Goal: Information Seeking & Learning: Learn about a topic

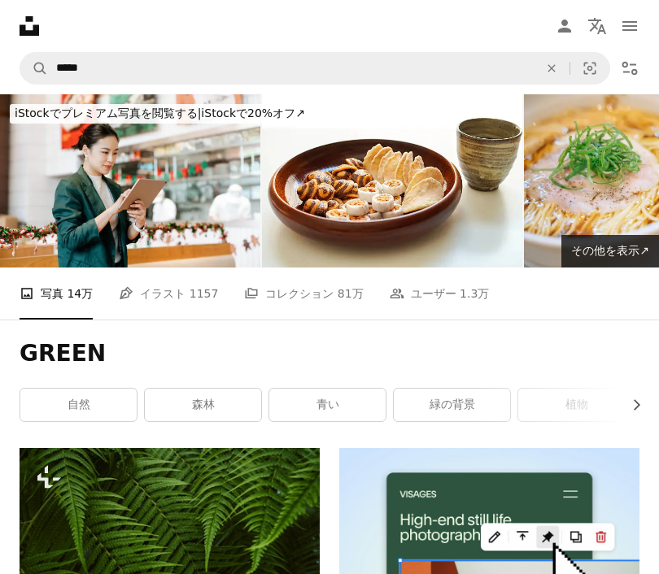
scroll to position [15363, 0]
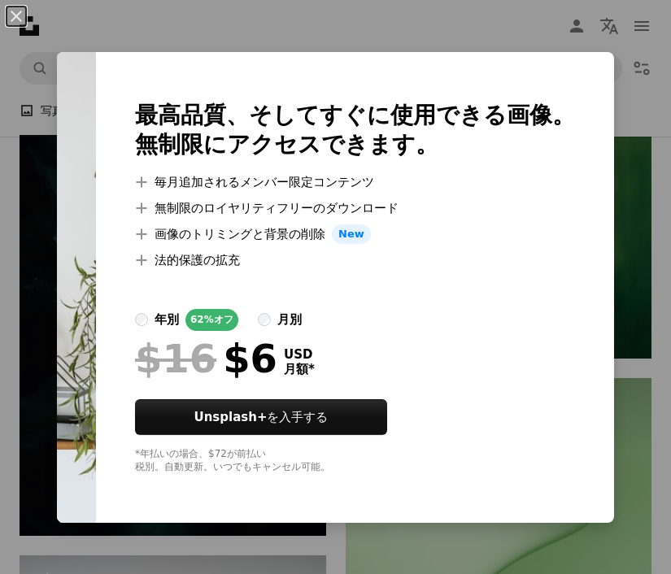
click at [436, 26] on div "An X shape 最高品質、そしてすぐに使用できる画像。 無制限にアクセスできます。 A plus sign 毎月追加されるメンバー限定コンテンツ A p…" at bounding box center [335, 287] width 671 height 574
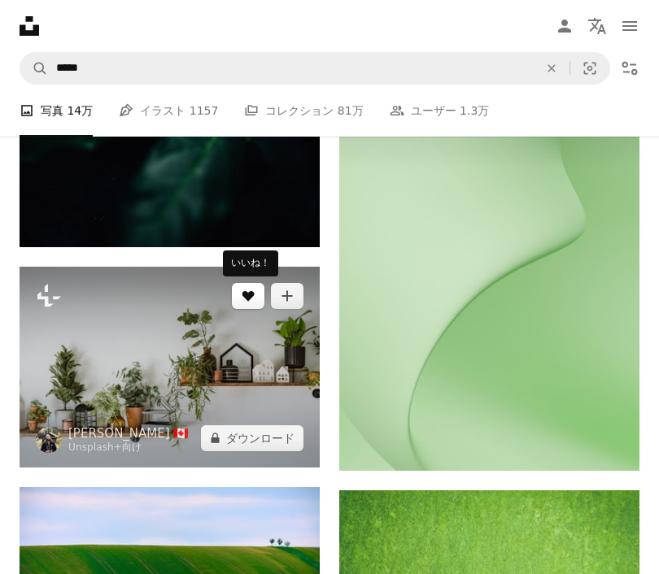
click at [252, 295] on icon "いいね！" at bounding box center [248, 296] width 12 height 11
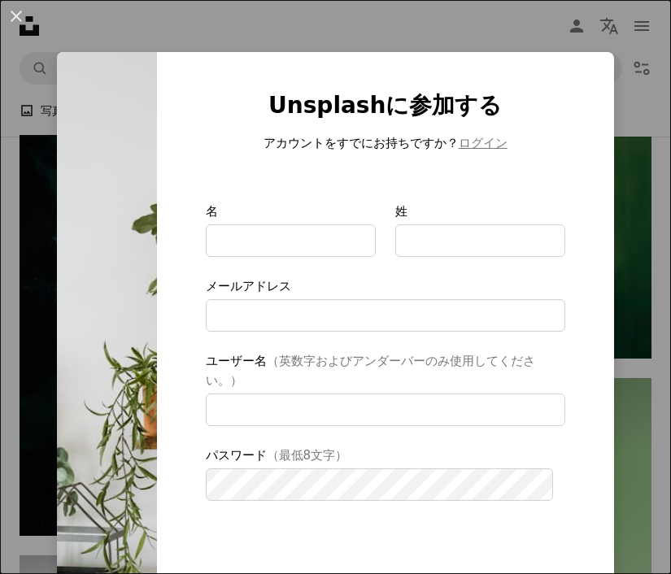
click at [387, 40] on div "An X shape Unsplashに参加する アカウントをすでにお持ちですか？ ログイン 名 姓 メールアドレス ユーザー名 （英数字およびアンダーバーの…" at bounding box center [335, 287] width 671 height 574
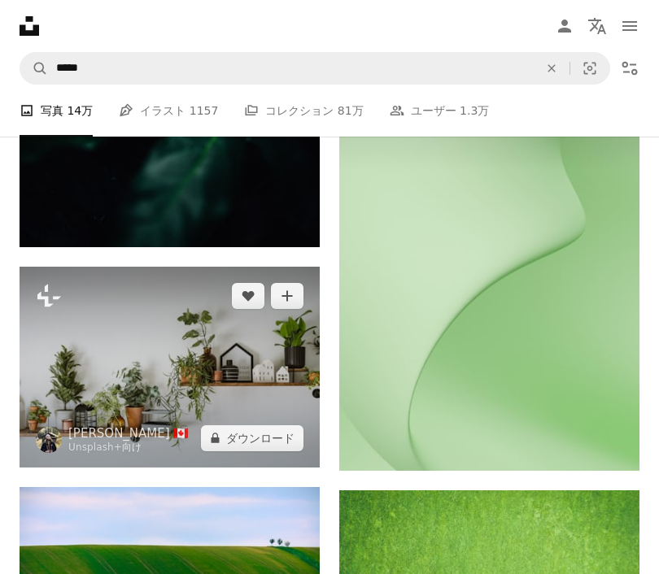
click at [119, 335] on img at bounding box center [170, 367] width 300 height 200
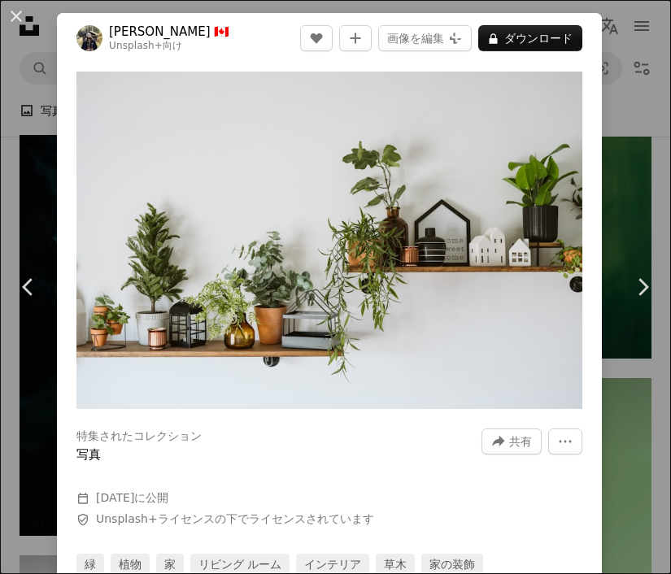
click at [608, 201] on div "An X shape Chevron left Chevron right [PERSON_NAME] 🇨🇦 Unsplash+ 向け A heart A p…" at bounding box center [335, 287] width 671 height 574
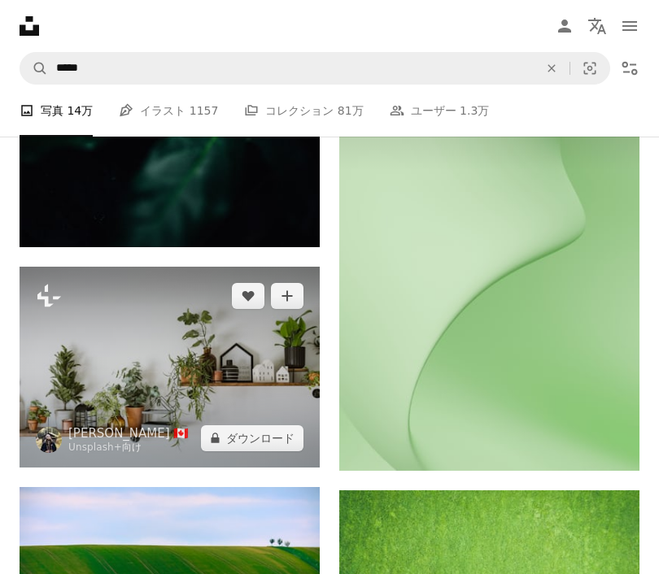
click at [86, 342] on img at bounding box center [170, 367] width 300 height 200
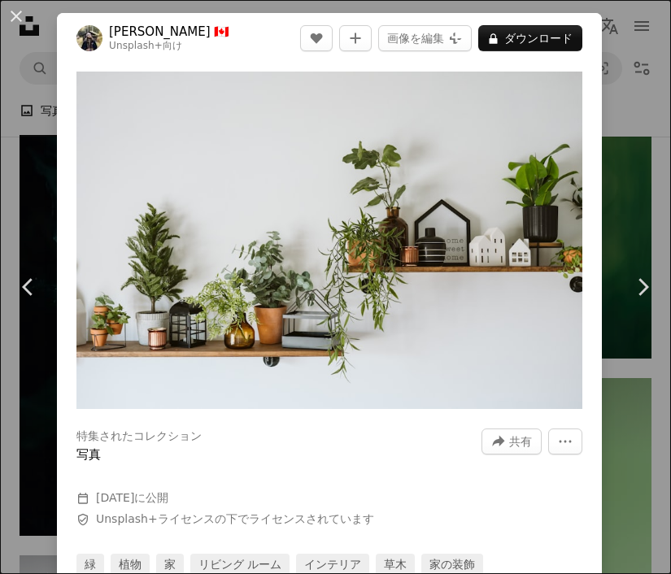
click at [466, 512] on span "Safety Unsplash+ライセンス の下でライセンスされています" at bounding box center [320, 520] width 488 height 16
click at [615, 126] on div "An X shape Chevron left Chevron right [PERSON_NAME] 🇨🇦 Unsplash+ 向け A heart A p…" at bounding box center [335, 287] width 671 height 574
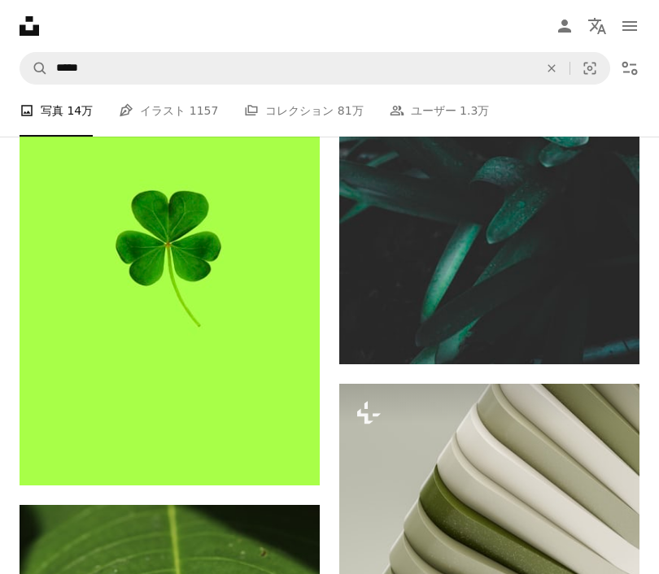
scroll to position [14387, 0]
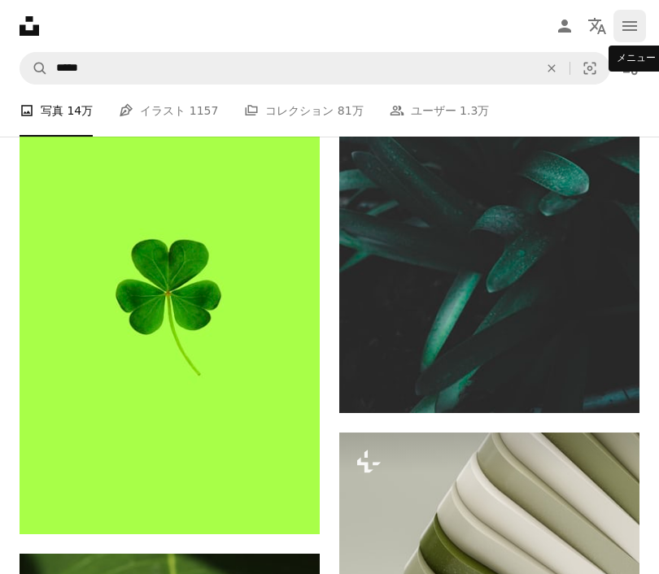
click at [621, 40] on button "navigation menu" at bounding box center [629, 26] width 33 height 33
click at [23, 20] on icon "Unsplash logo Unsplash ホーム" at bounding box center [29, 26] width 33 height 33
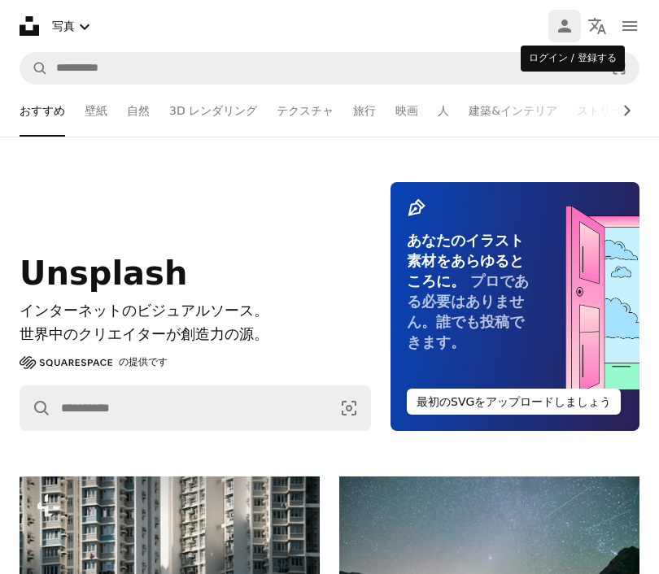
click at [576, 28] on link "Person" at bounding box center [564, 26] width 33 height 33
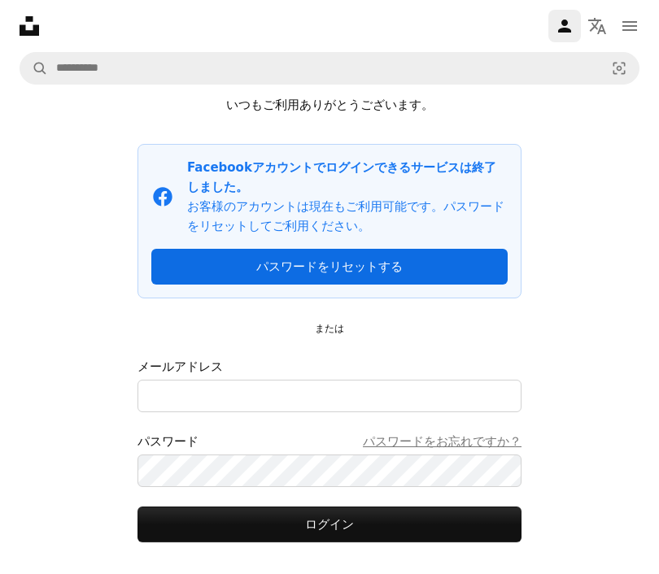
scroll to position [146, 0]
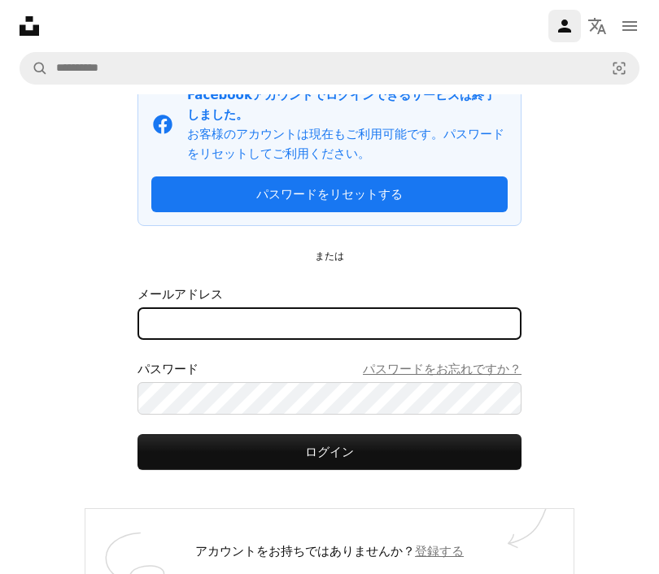
click at [316, 308] on input "メールアドレス" at bounding box center [329, 324] width 384 height 33
type input "**********"
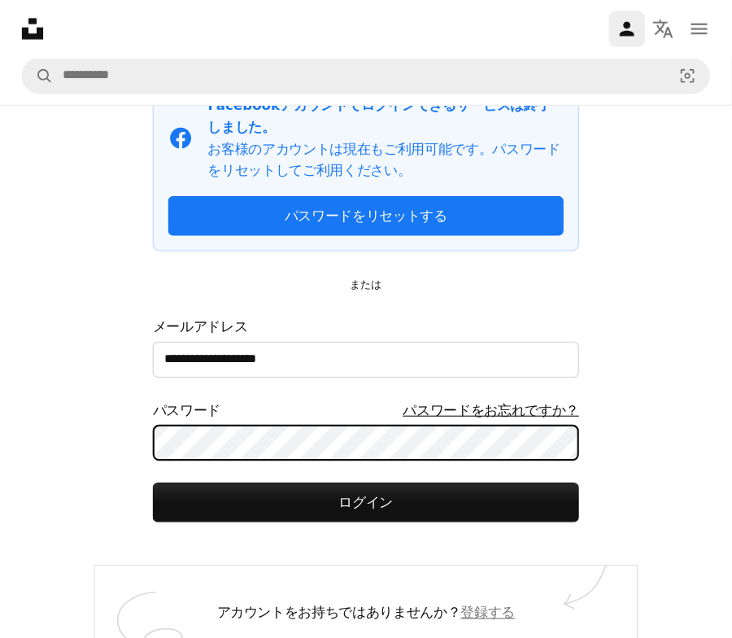
scroll to position [82, 0]
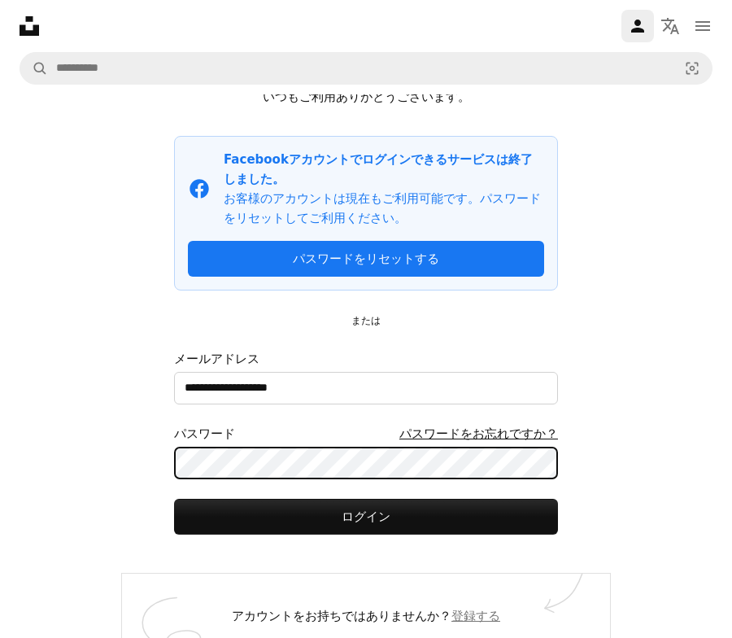
click at [174, 499] on button "ログイン" at bounding box center [366, 517] width 384 height 36
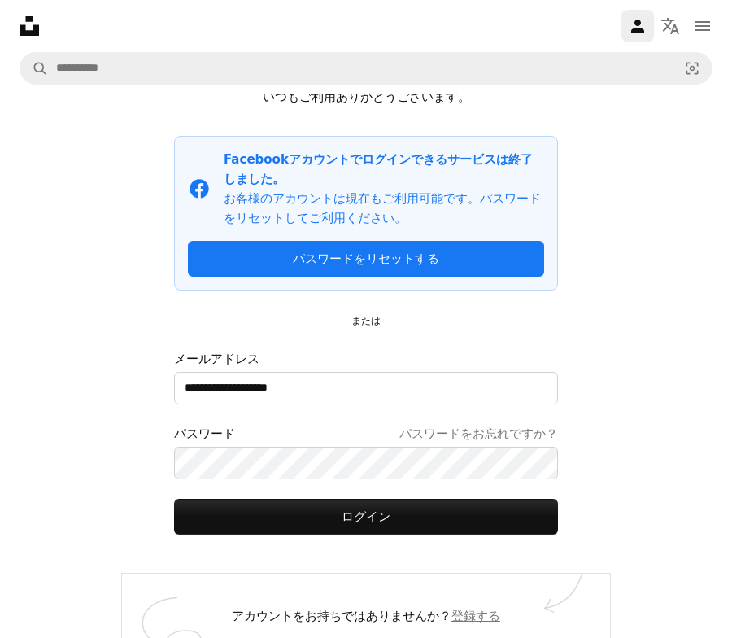
click at [24, 13] on icon "Unsplash logo Unsplash ホーム" at bounding box center [29, 26] width 33 height 33
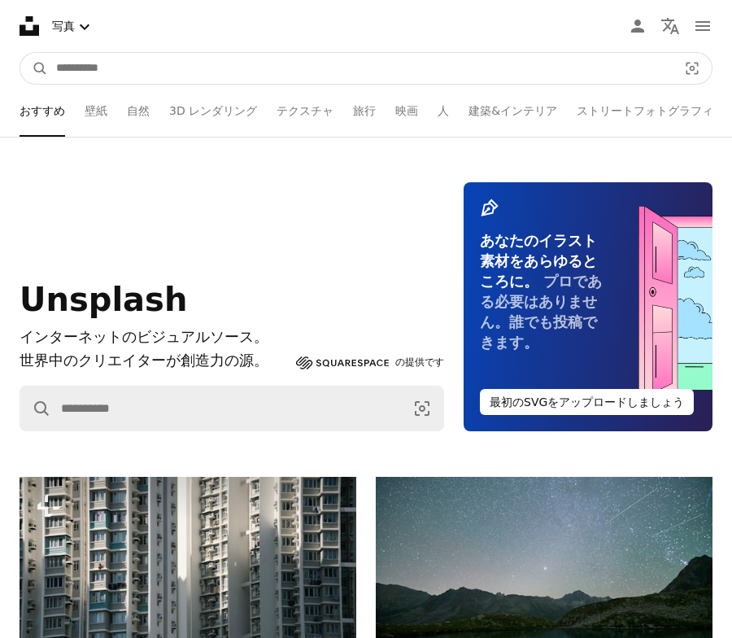
click at [225, 62] on input "サイト内でビジュアルを探す" at bounding box center [360, 68] width 625 height 31
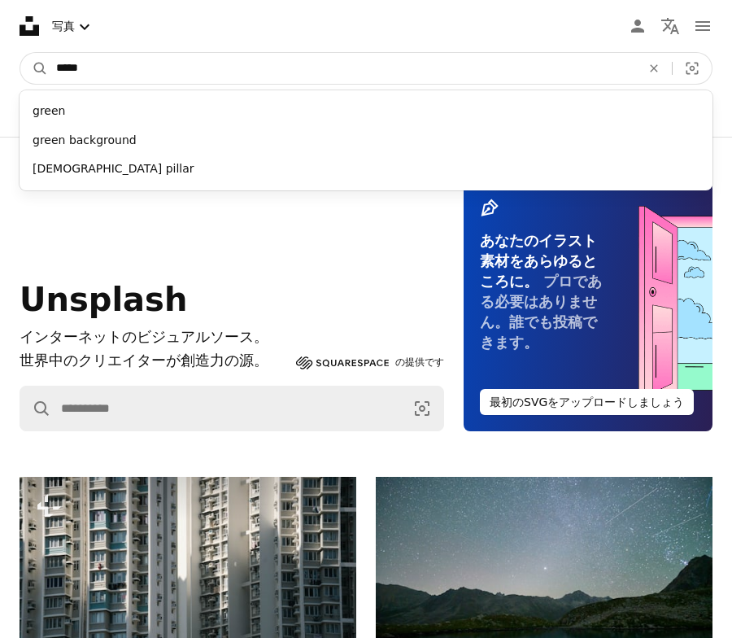
type input "*****"
click at [20, 53] on button "A magnifying glass" at bounding box center [34, 68] width 28 height 31
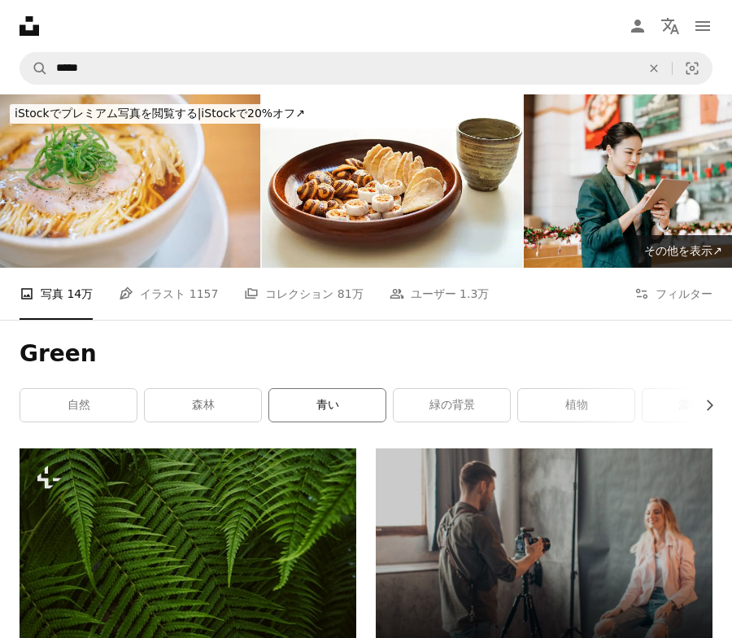
click at [353, 402] on link "青い" at bounding box center [327, 405] width 116 height 33
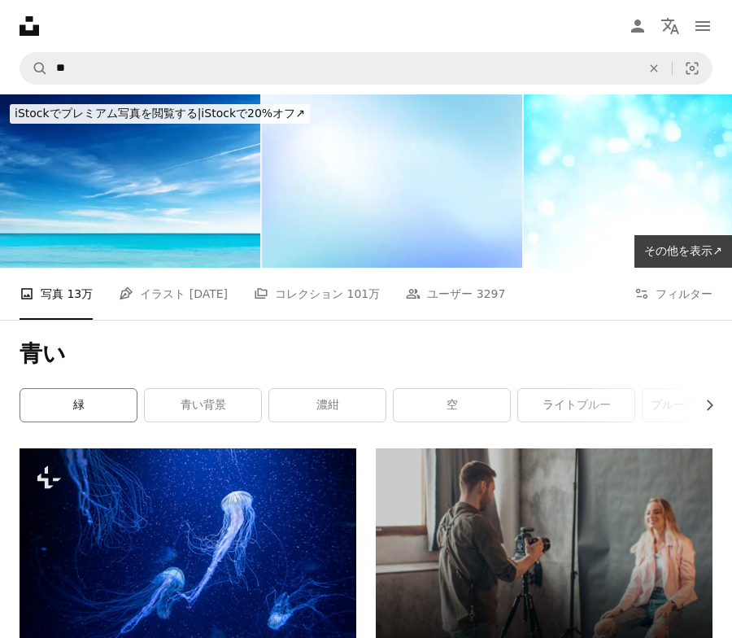
click at [61, 411] on link "緑" at bounding box center [78, 405] width 116 height 33
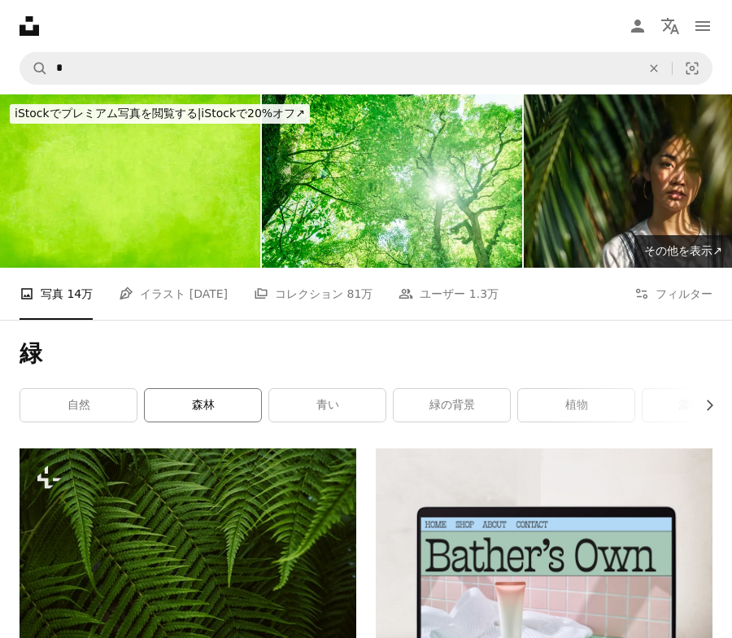
click at [191, 416] on link "森林" at bounding box center [203, 405] width 116 height 33
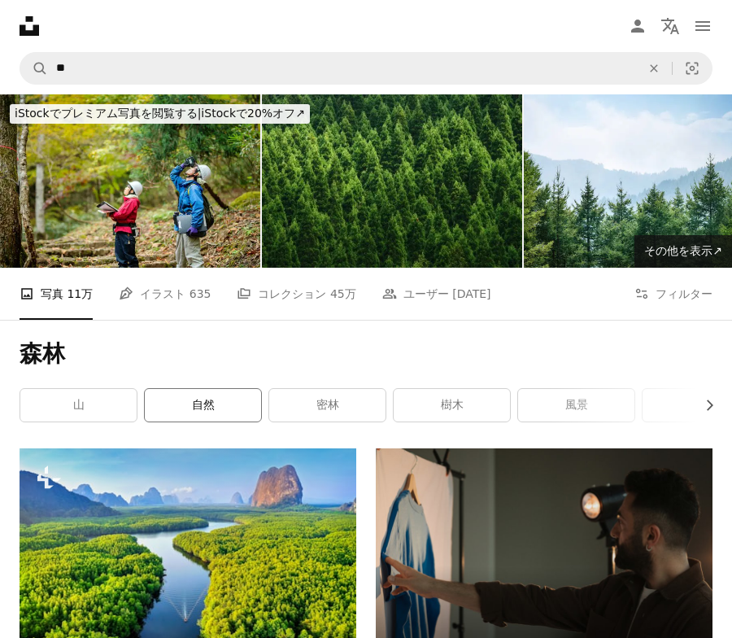
click at [191, 416] on link "自然" at bounding box center [203, 405] width 116 height 33
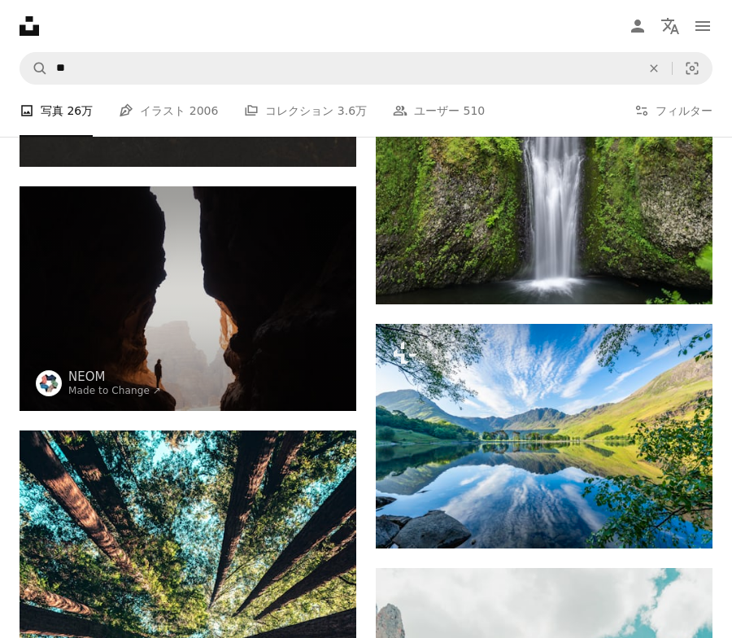
scroll to position [2982, 0]
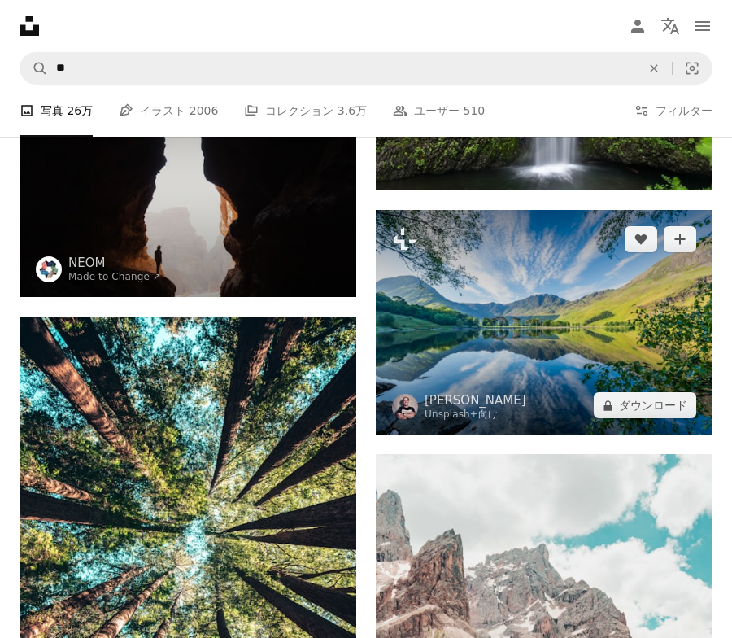
click at [658, 288] on img at bounding box center [544, 322] width 337 height 225
